Goal: Information Seeking & Learning: Learn about a topic

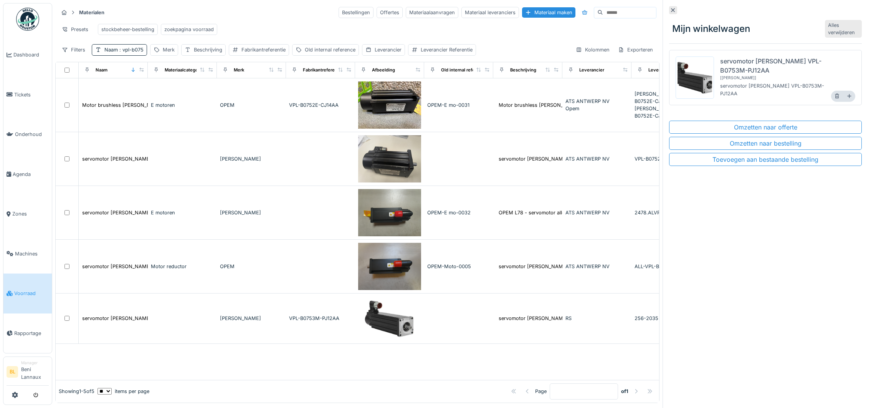
scroll to position [8, 0]
click at [774, 298] on div "Mijn winkelwagen Alles verwijderen servomotor Allen Bradley VPL-B0753M-PJ12AA […" at bounding box center [765, 204] width 205 height 408
click at [27, 291] on span "Voorraad" at bounding box center [31, 293] width 35 height 7
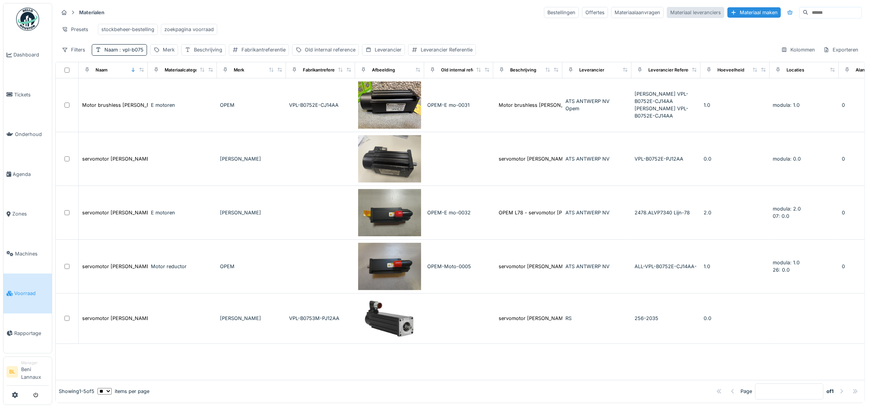
click at [667, 15] on div "Materiaal leveranciers" at bounding box center [696, 12] width 58 height 11
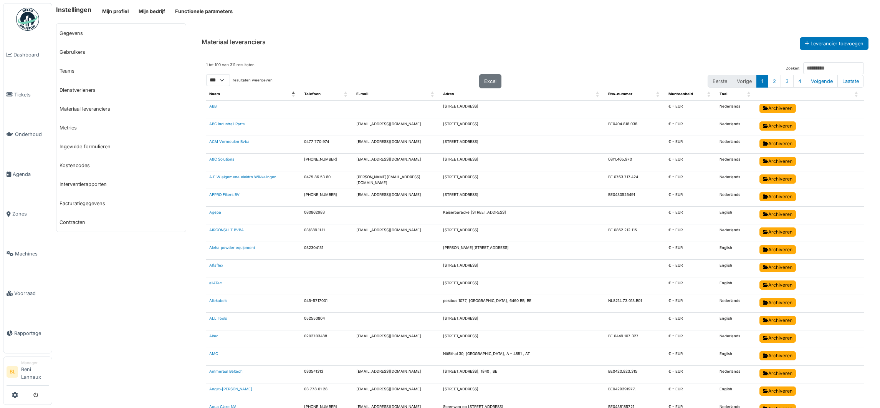
select select "***"
click at [803, 70] on input "Zoeken:" at bounding box center [833, 68] width 61 height 12
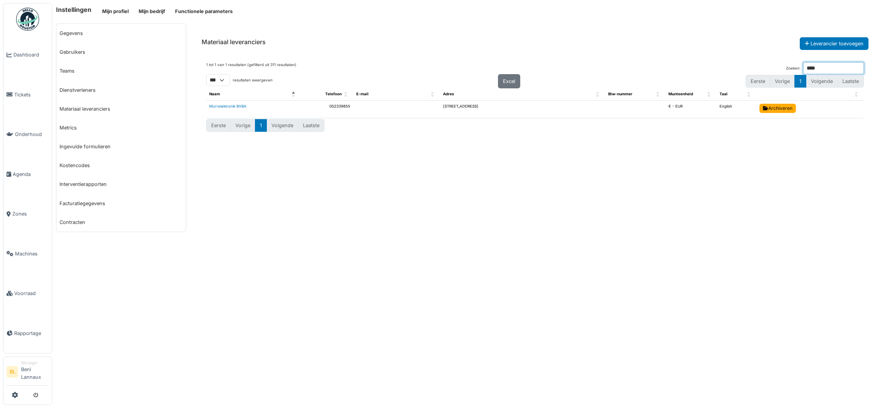
type input "****"
click at [20, 294] on span "Voorraad" at bounding box center [31, 293] width 35 height 7
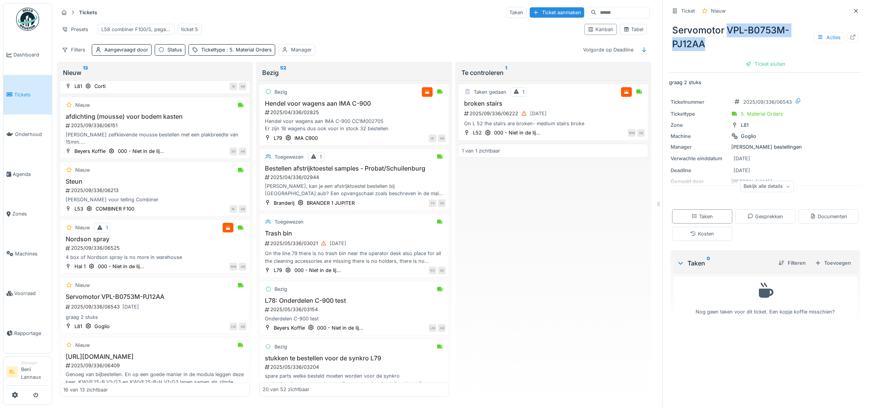
scroll to position [599, 0]
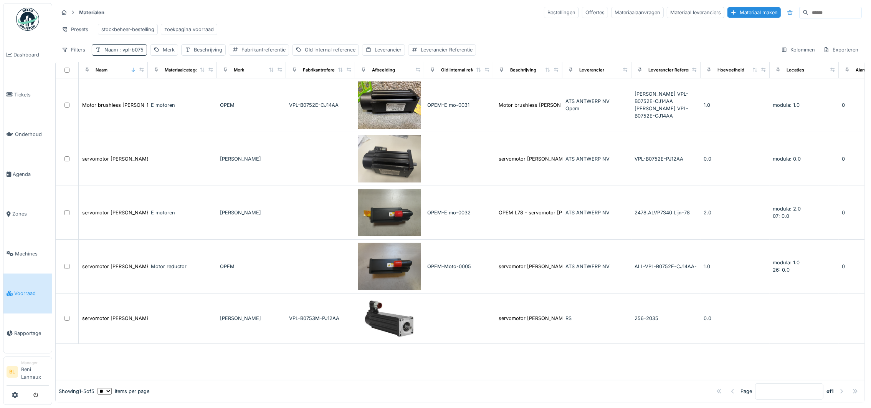
click at [138, 55] on div "Naam : vpl-b075" at bounding box center [119, 49] width 55 height 11
click at [167, 96] on icon at bounding box center [164, 95] width 6 height 5
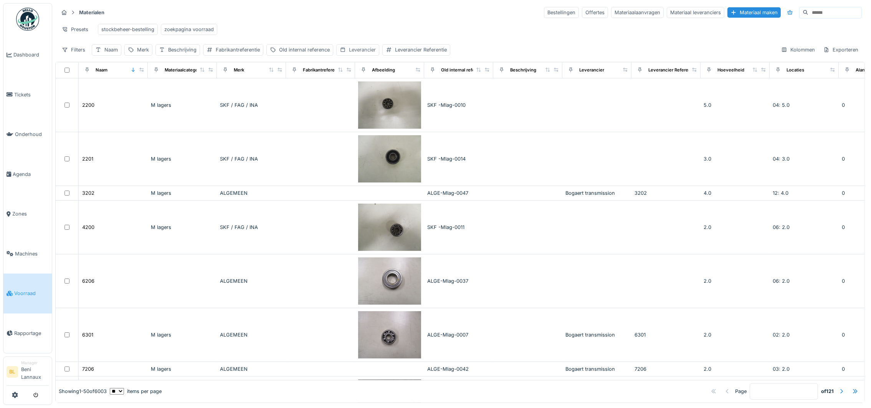
click at [367, 53] on div "Leverancier" at bounding box center [362, 49] width 27 height 7
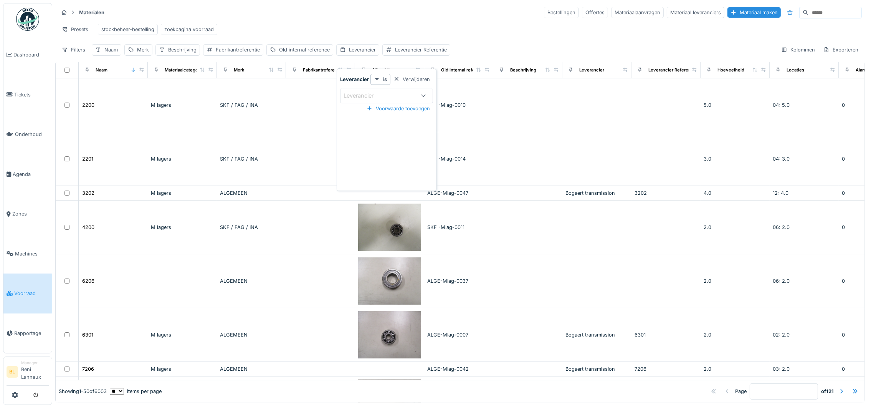
click at [365, 96] on div "Leverancier" at bounding box center [364, 95] width 41 height 8
type input "****"
click at [366, 153] on span "Murrelektronik BVBA" at bounding box center [373, 154] width 54 height 8
type input "****"
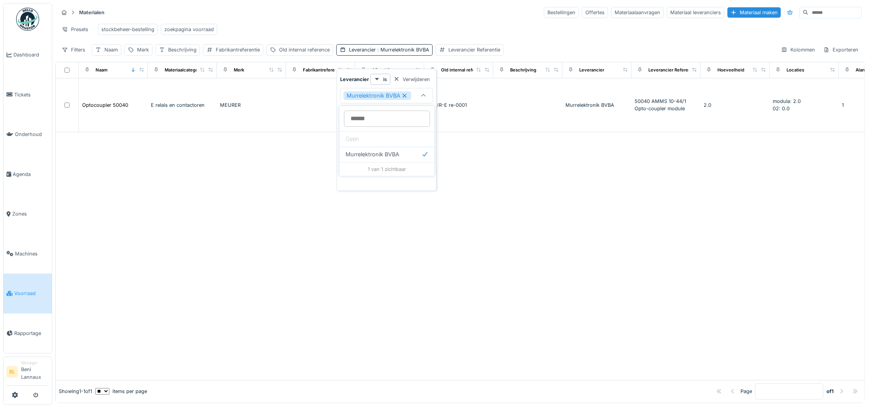
click at [402, 24] on div "Presets stockbeheer-bestelling zoekpagina voorraad" at bounding box center [460, 29] width 804 height 17
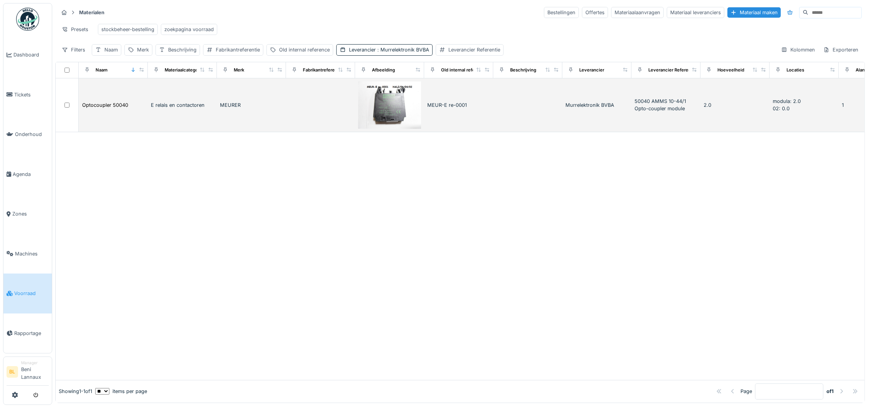
click at [389, 119] on img at bounding box center [389, 104] width 63 height 47
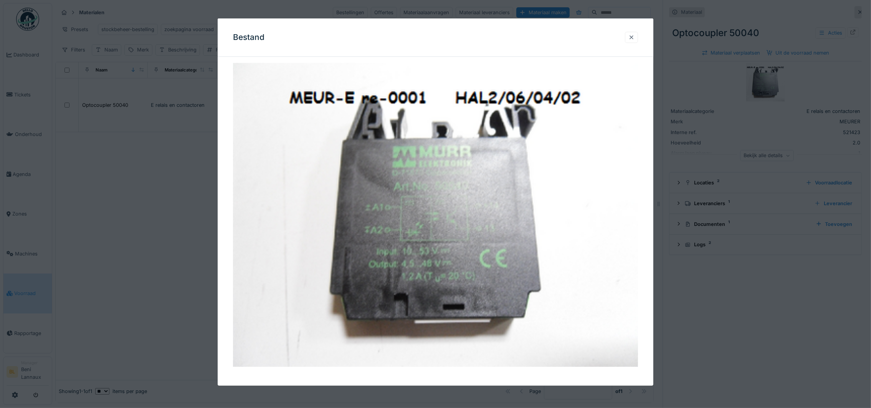
click at [635, 37] on div at bounding box center [632, 37] width 6 height 7
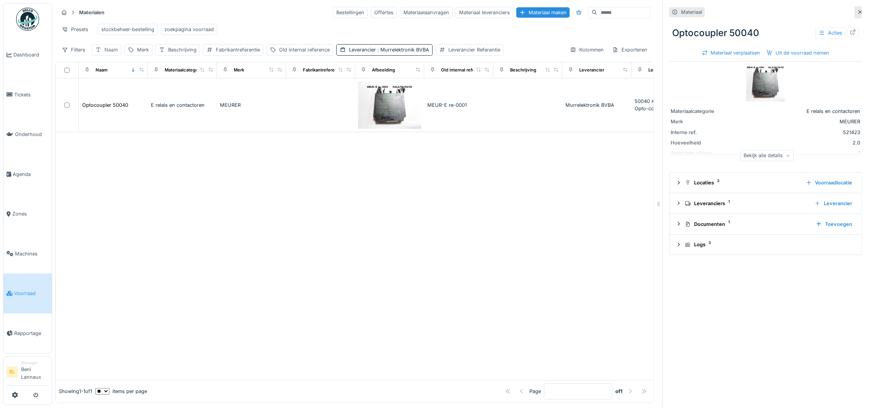
click at [104, 55] on div "Naam" at bounding box center [107, 49] width 30 height 11
click at [139, 97] on input "Naam" at bounding box center [134, 96] width 78 height 16
click at [404, 53] on span ": Murrelektronik BVBA" at bounding box center [402, 50] width 53 height 6
click at [397, 77] on div at bounding box center [397, 79] width 6 height 7
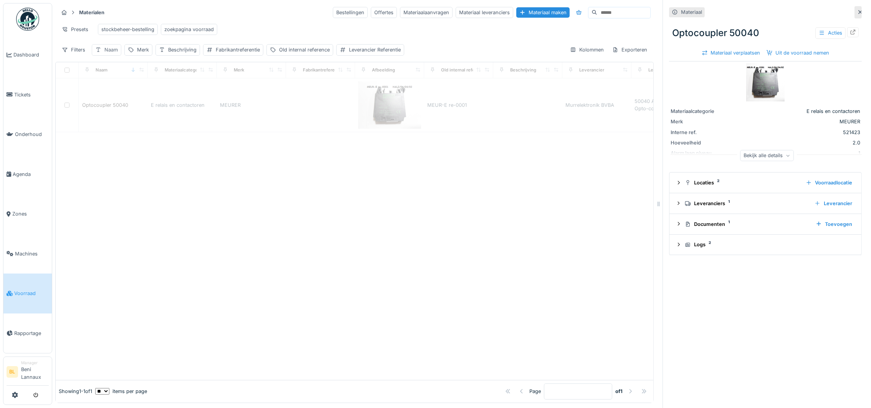
click at [114, 53] on div "Naam" at bounding box center [110, 49] width 13 height 7
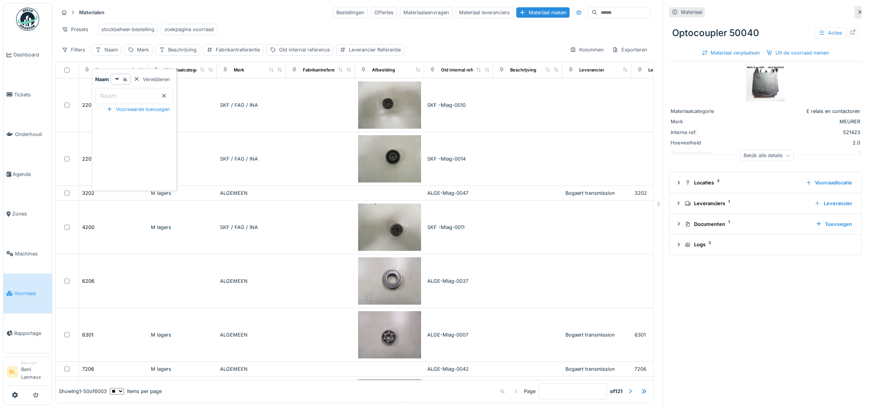
click at [129, 98] on input "Naam" at bounding box center [134, 96] width 78 height 16
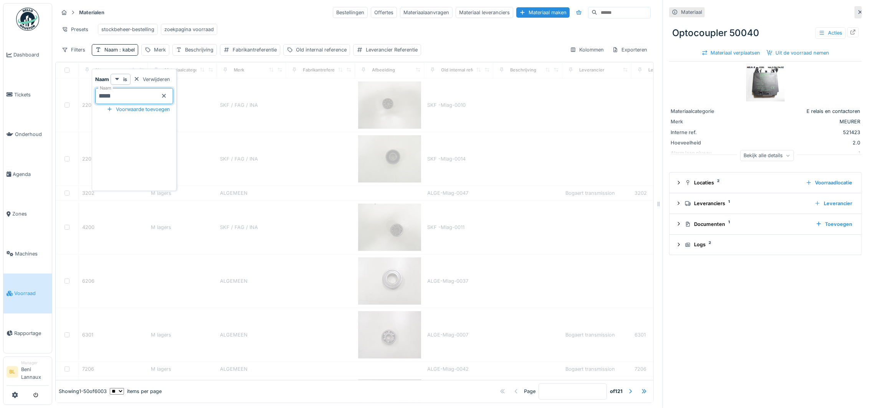
type input "*****"
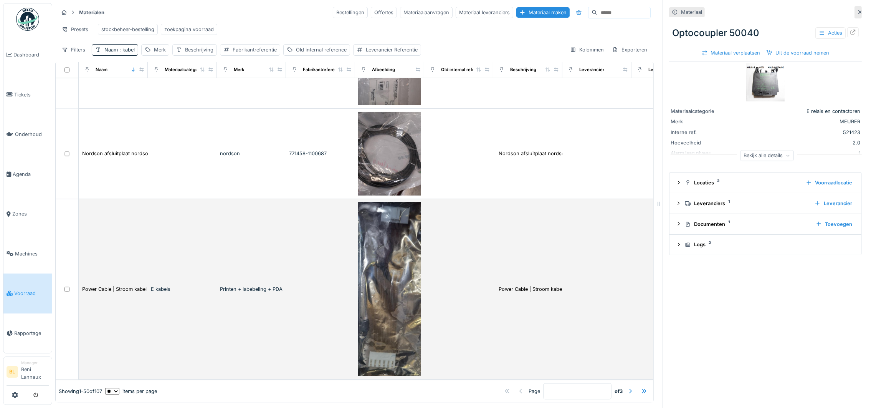
scroll to position [8, 0]
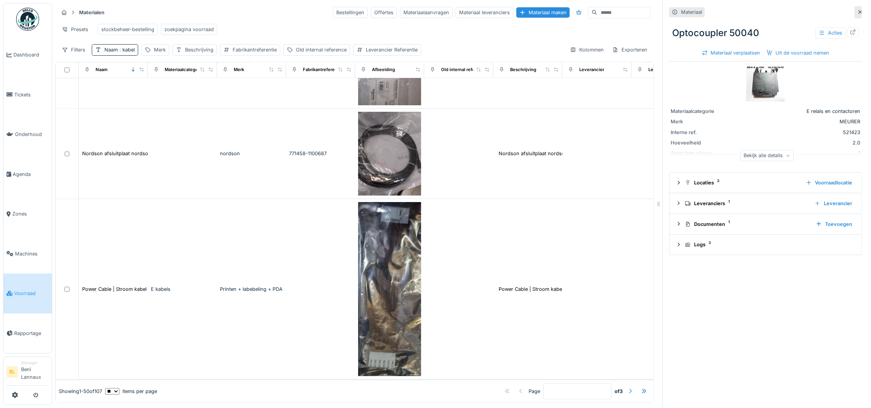
click at [627, 387] on div at bounding box center [630, 390] width 6 height 7
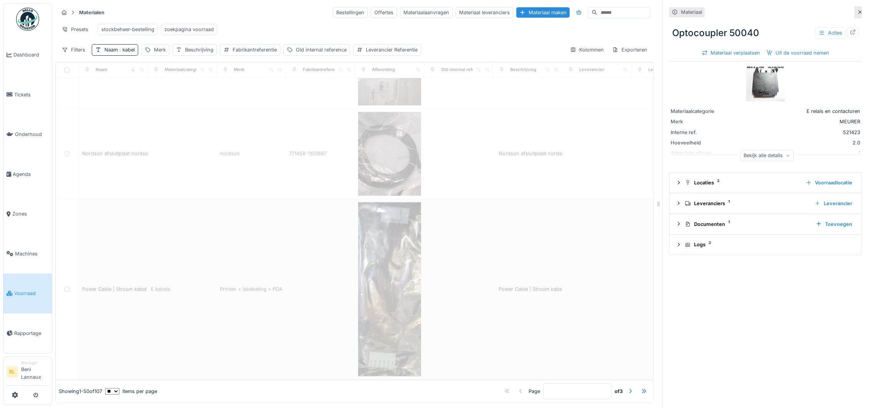
type input "*"
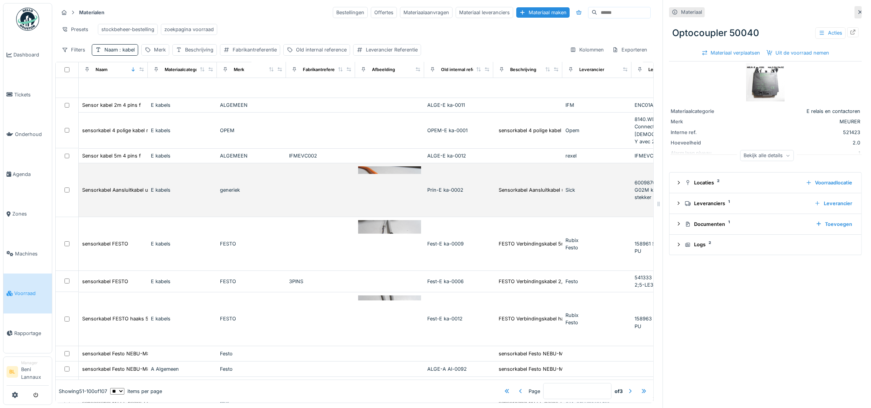
scroll to position [288, 0]
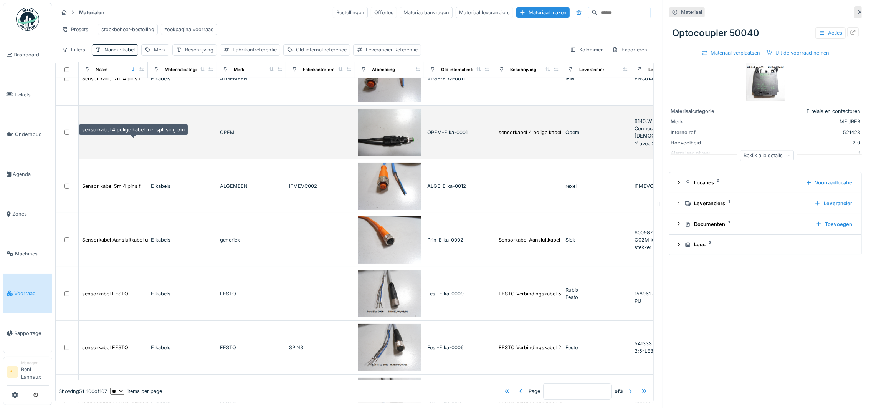
click at [135, 130] on div "sensorkabel 4 polige kabel met splitsing 5m" at bounding box center [133, 132] width 103 height 7
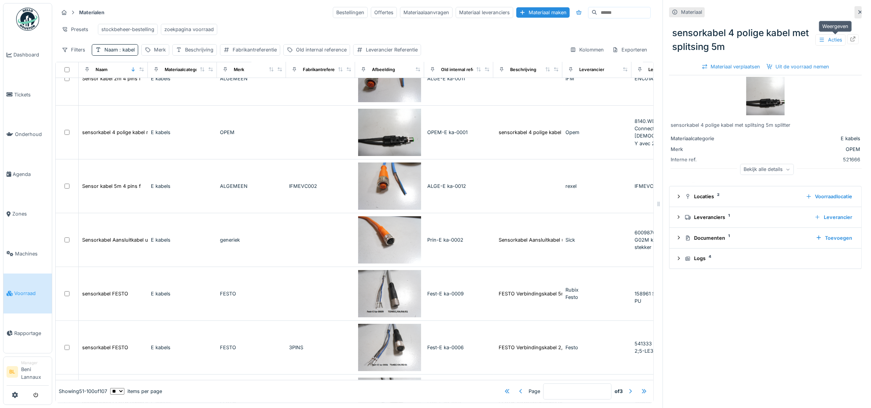
click at [850, 36] on icon at bounding box center [853, 38] width 6 height 5
click at [152, 49] on div "Merk" at bounding box center [155, 49] width 28 height 11
click at [183, 89] on input "Merk" at bounding box center [183, 96] width 76 height 16
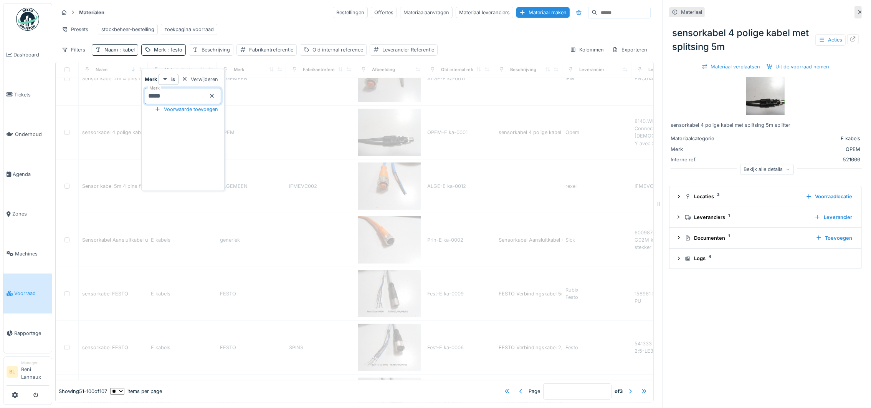
type input "*****"
click at [109, 47] on div "Naam : kabel" at bounding box center [119, 49] width 30 height 7
click at [167, 93] on icon at bounding box center [164, 95] width 6 height 5
click at [275, 23] on div "Presets stockbeheer-bestelling zoekpagina voorraad" at bounding box center [354, 29] width 592 height 17
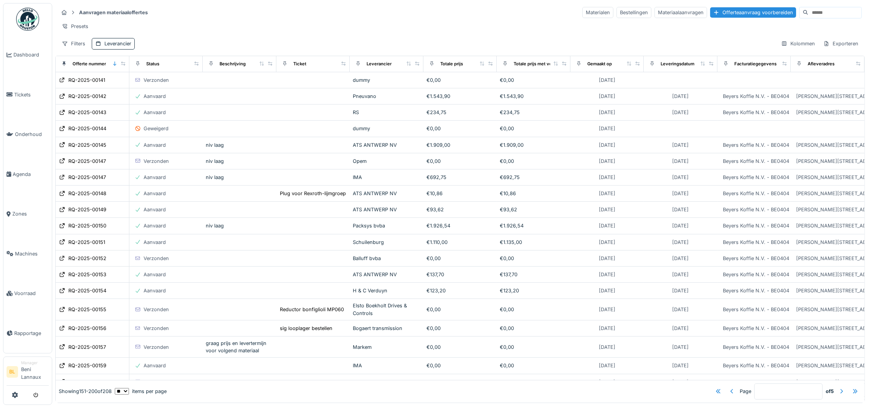
scroll to position [172, 0]
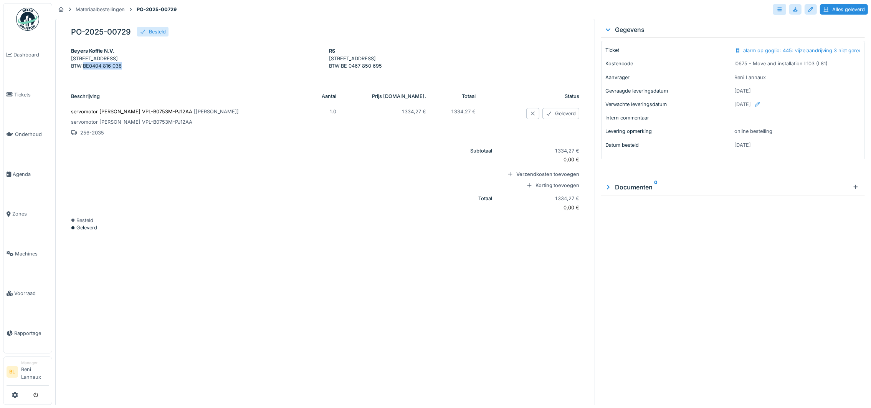
drag, startPoint x: 84, startPoint y: 73, endPoint x: 136, endPoint y: 69, distance: 52.7
click at [136, 69] on p "BTW : BE0404 816 038" at bounding box center [196, 65] width 250 height 7
copy p "BE0404 816 038"
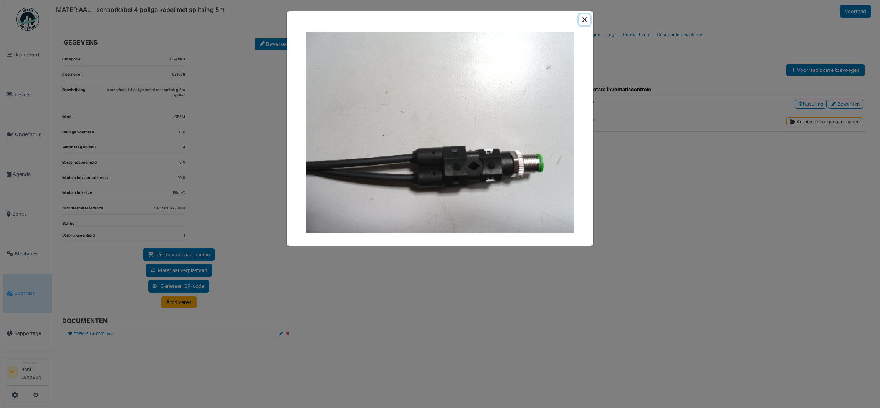
click at [582, 16] on button "Close" at bounding box center [584, 19] width 11 height 11
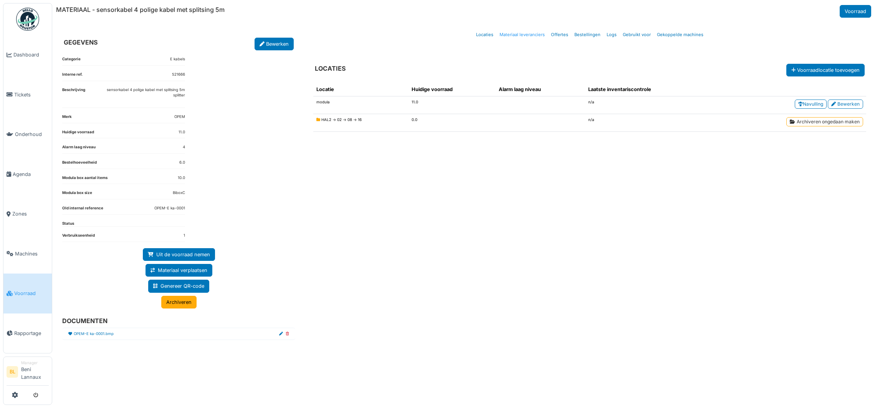
click at [521, 34] on link "Materiaal leveranciers" at bounding box center [521, 35] width 51 height 18
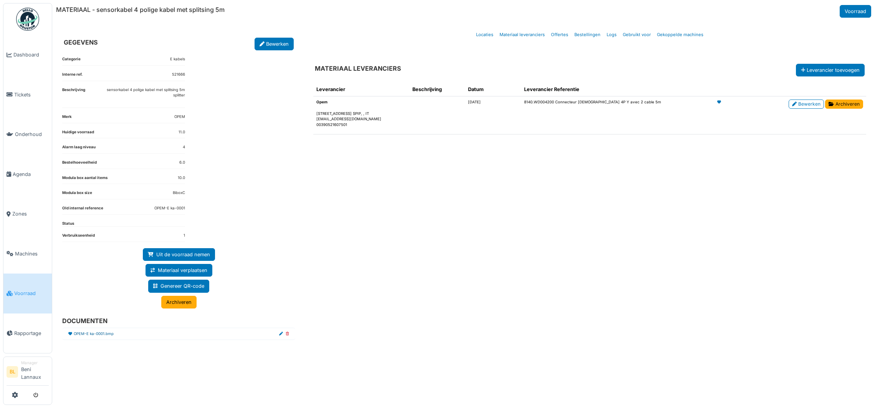
click at [96, 335] on link "OPEM-E ka-0001.bmp" at bounding box center [94, 334] width 40 height 6
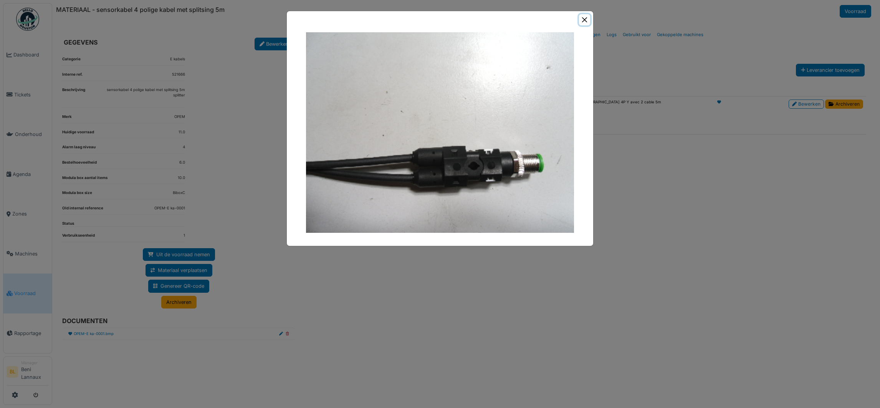
click at [583, 17] on button "Close" at bounding box center [584, 19] width 11 height 11
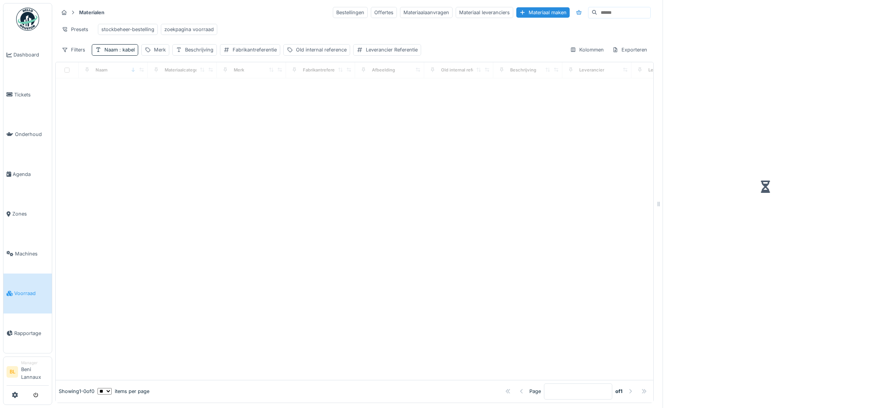
scroll to position [8, 0]
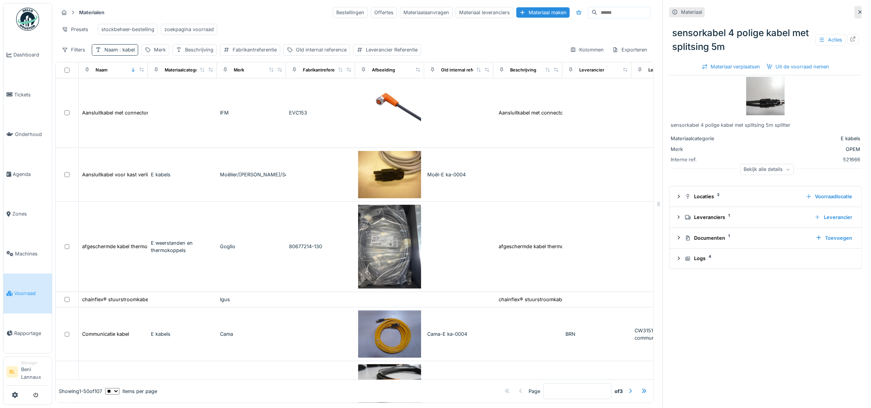
click at [125, 50] on span ": kabel" at bounding box center [126, 50] width 17 height 6
click at [167, 93] on icon at bounding box center [164, 95] width 6 height 5
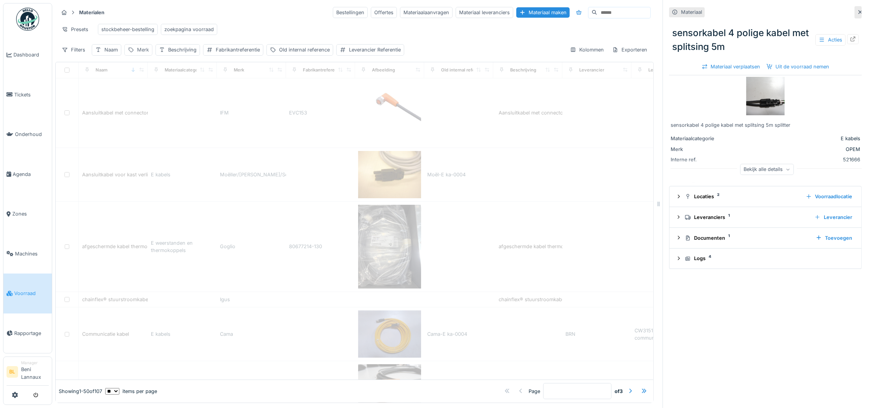
click at [144, 50] on div "Merk" at bounding box center [143, 49] width 12 height 7
click at [157, 90] on input "Merk" at bounding box center [166, 96] width 76 height 16
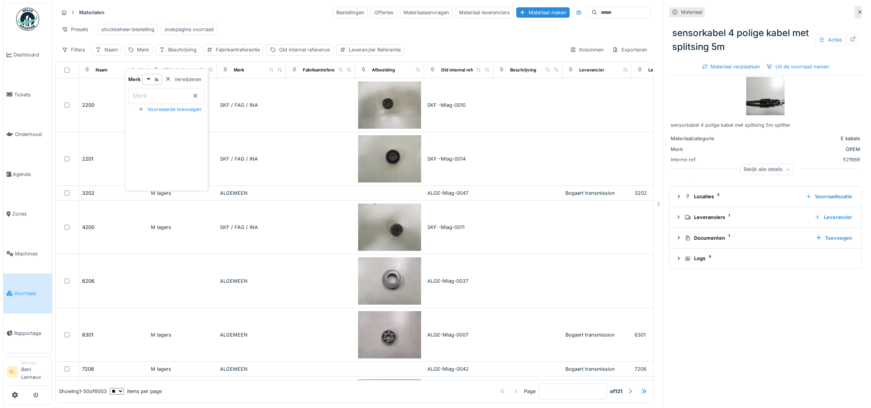
type input "*****"
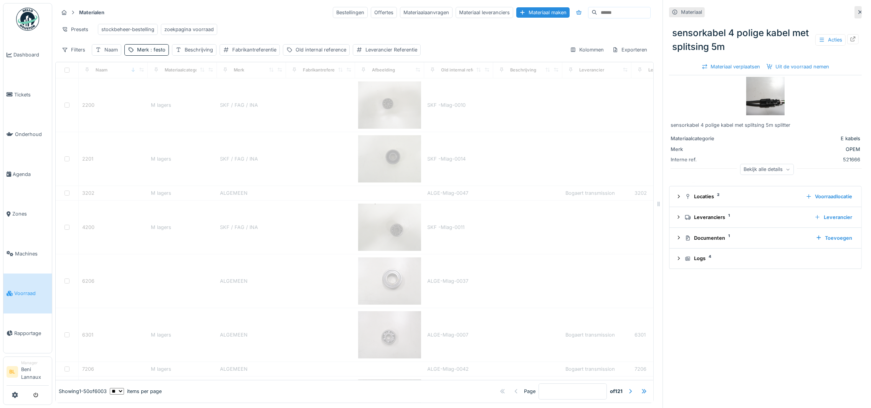
click at [274, 21] on div "Presets stockbeheer-bestelling zoekpagina voorraad" at bounding box center [354, 29] width 592 height 17
click at [243, 27] on div "Presets stockbeheer-bestelling zoekpagina voorraad" at bounding box center [354, 29] width 592 height 17
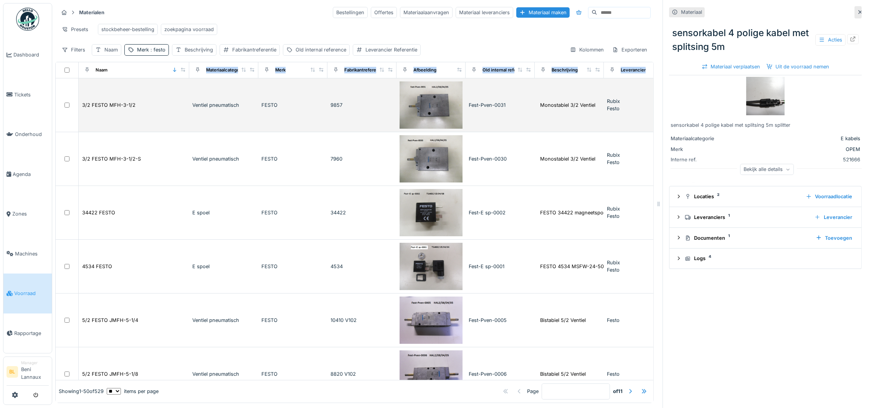
drag, startPoint x: 197, startPoint y: 73, endPoint x: 183, endPoint y: 80, distance: 15.8
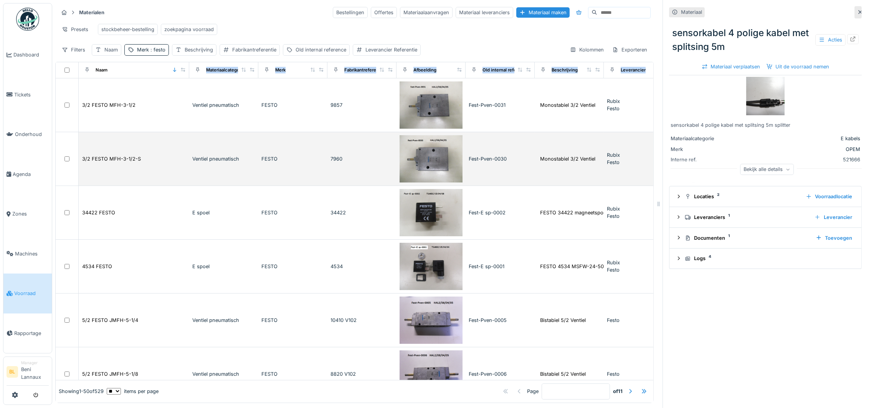
scroll to position [0, 0]
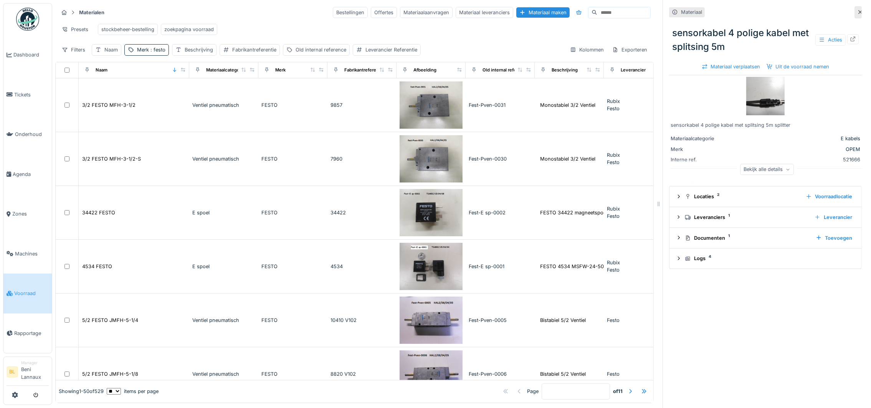
click at [261, 27] on div "Presets stockbeheer-bestelling zoekpagina voorraad" at bounding box center [354, 29] width 592 height 17
click at [561, 73] on div "Beschrijving" at bounding box center [565, 70] width 26 height 7
click at [193, 53] on div "Beschrijving" at bounding box center [199, 49] width 28 height 7
click at [203, 96] on label "Beschrijving" at bounding box center [197, 95] width 38 height 9
click at [203, 96] on input "Beschrijving" at bounding box center [222, 96] width 94 height 16
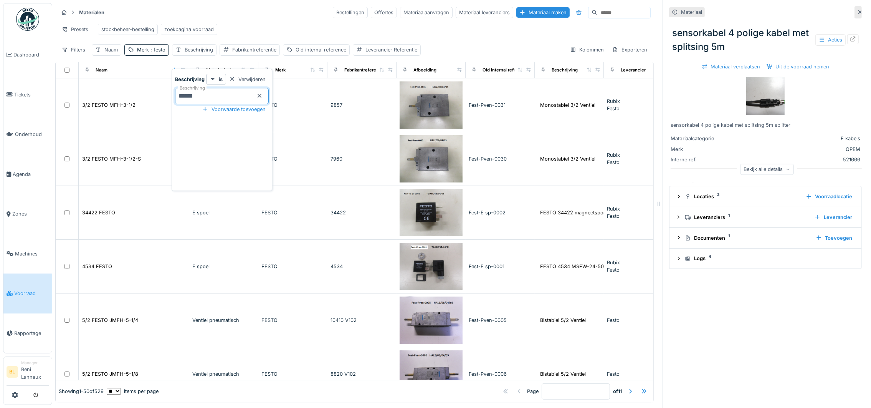
type input "*******"
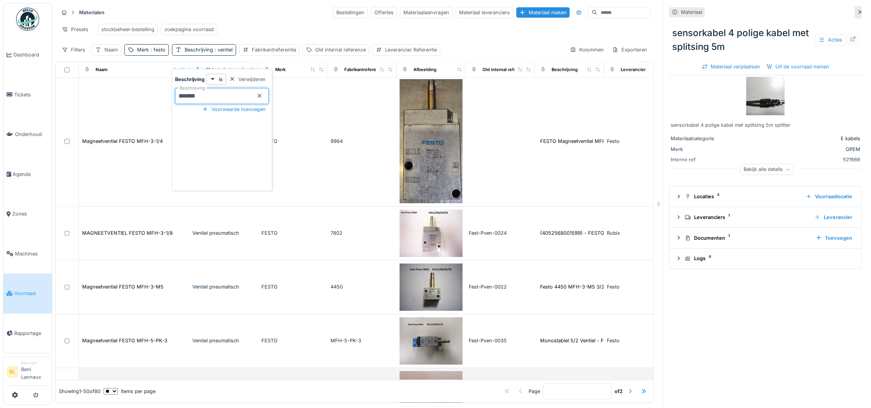
scroll to position [2591, 0]
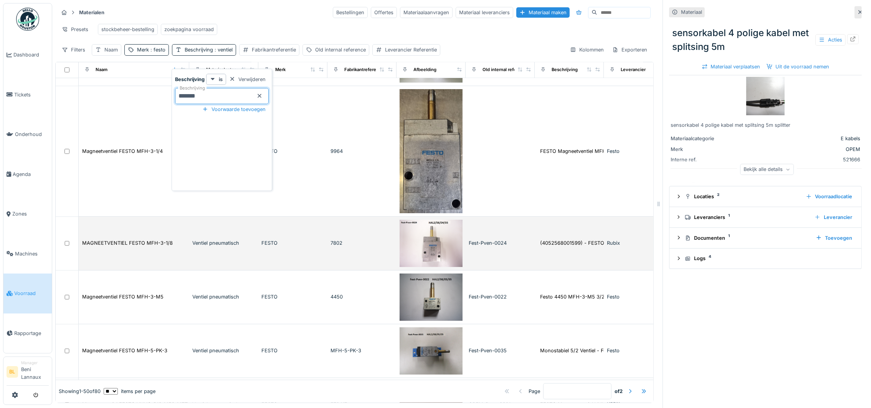
click at [436, 259] on img at bounding box center [431, 243] width 63 height 47
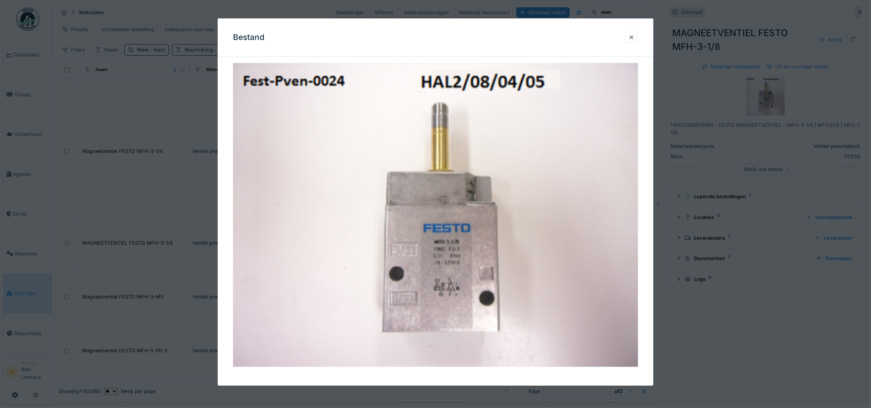
click at [642, 38] on div "Bestand" at bounding box center [436, 37] width 436 height 38
click at [635, 38] on div at bounding box center [632, 37] width 6 height 7
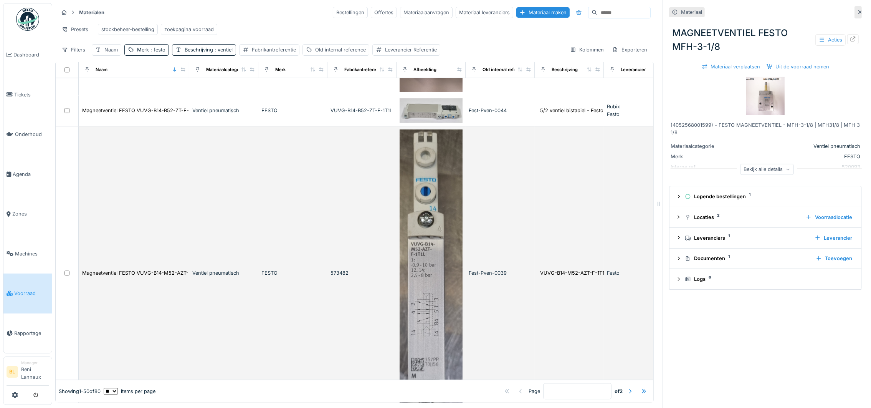
scroll to position [2855, 0]
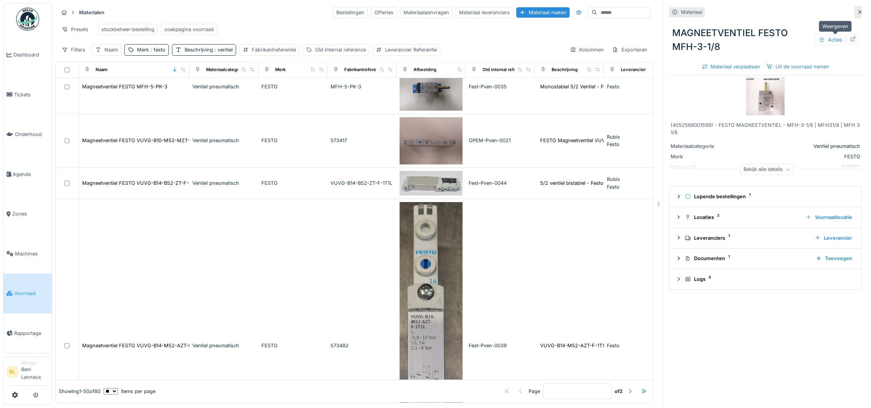
click at [851, 36] on icon at bounding box center [853, 38] width 5 height 5
